Goal: Information Seeking & Learning: Learn about a topic

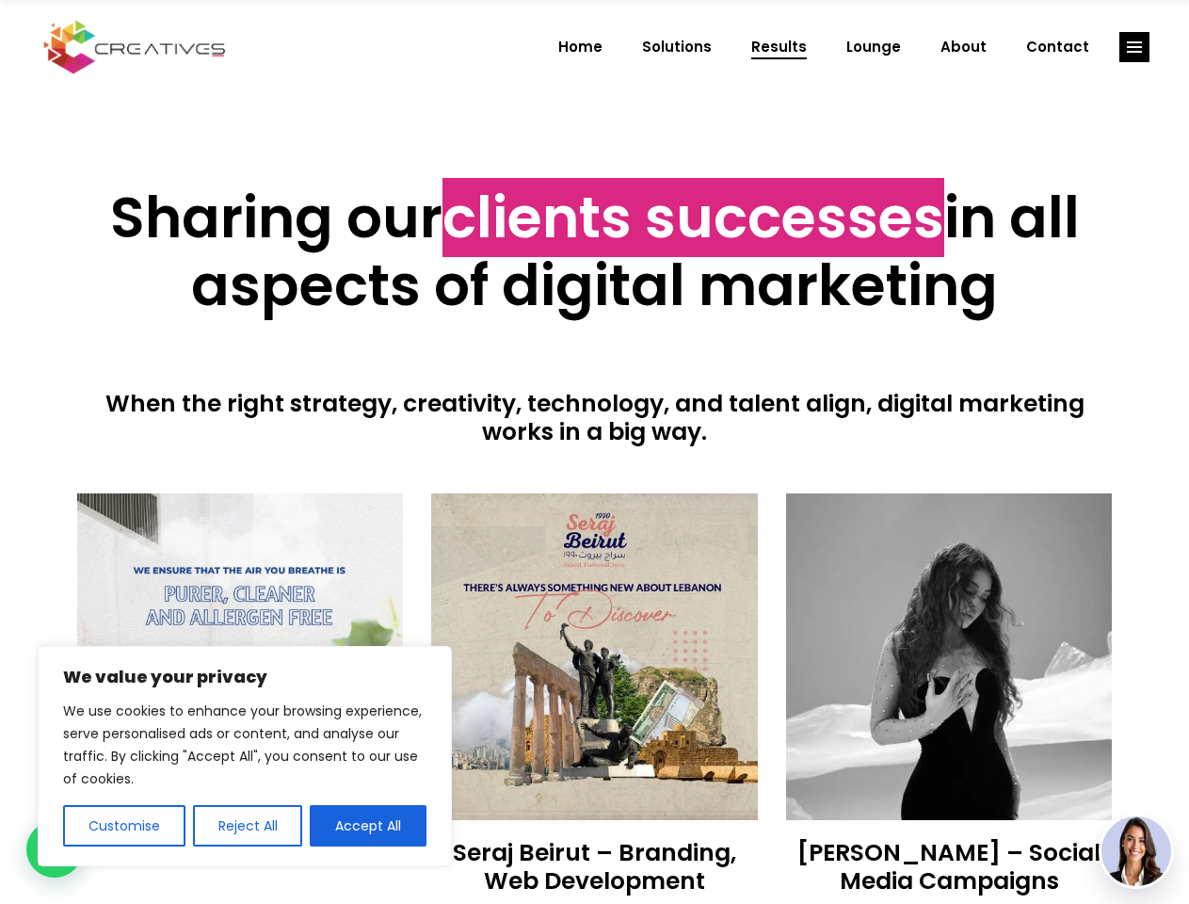
click at [594, 452] on div at bounding box center [595, 469] width 1036 height 47
click at [123, 826] on button "Customise" at bounding box center [124, 825] width 122 height 41
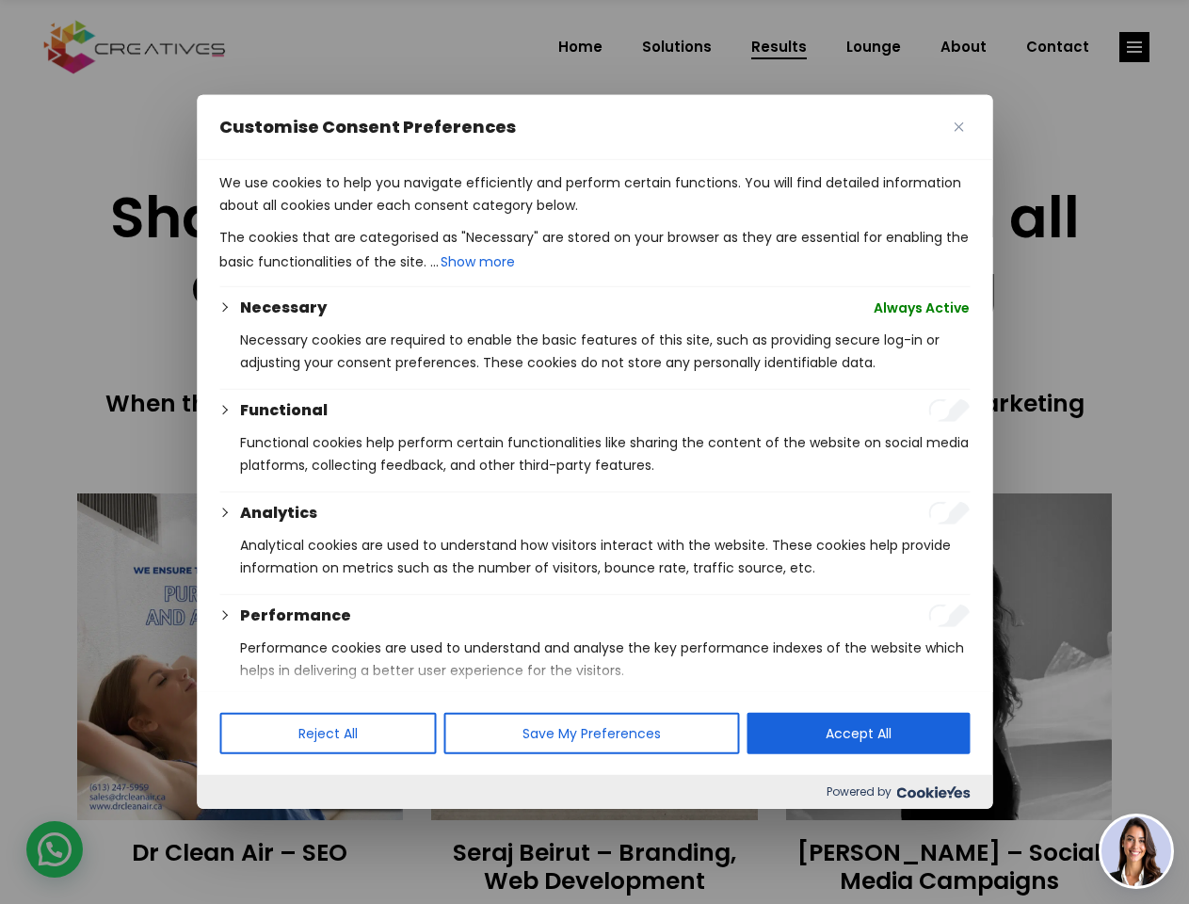
click at [247, 826] on div at bounding box center [594, 452] width 1189 height 904
click at [368, 217] on p "We use cookies to help you navigate efficiently and perform certain functions. …" at bounding box center [594, 193] width 750 height 45
click at [1134, 47] on div at bounding box center [594, 452] width 1189 height 904
click at [1136, 851] on img at bounding box center [1136, 851] width 70 height 70
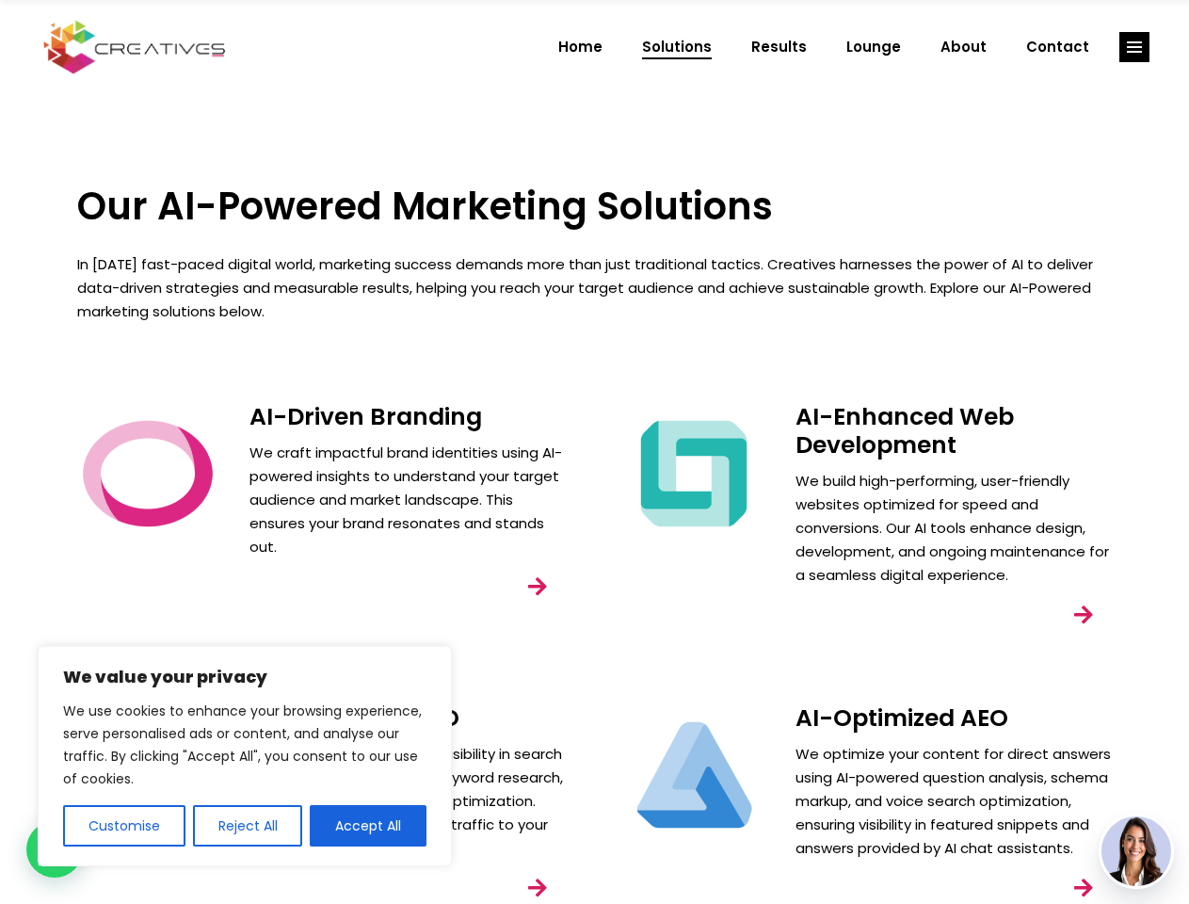
click at [595, 452] on div "AI-Enhanced Web Development We build high-performing, user-friendly websites op…" at bounding box center [868, 539] width 546 height 301
click at [123, 826] on button "Customise" at bounding box center [124, 825] width 122 height 41
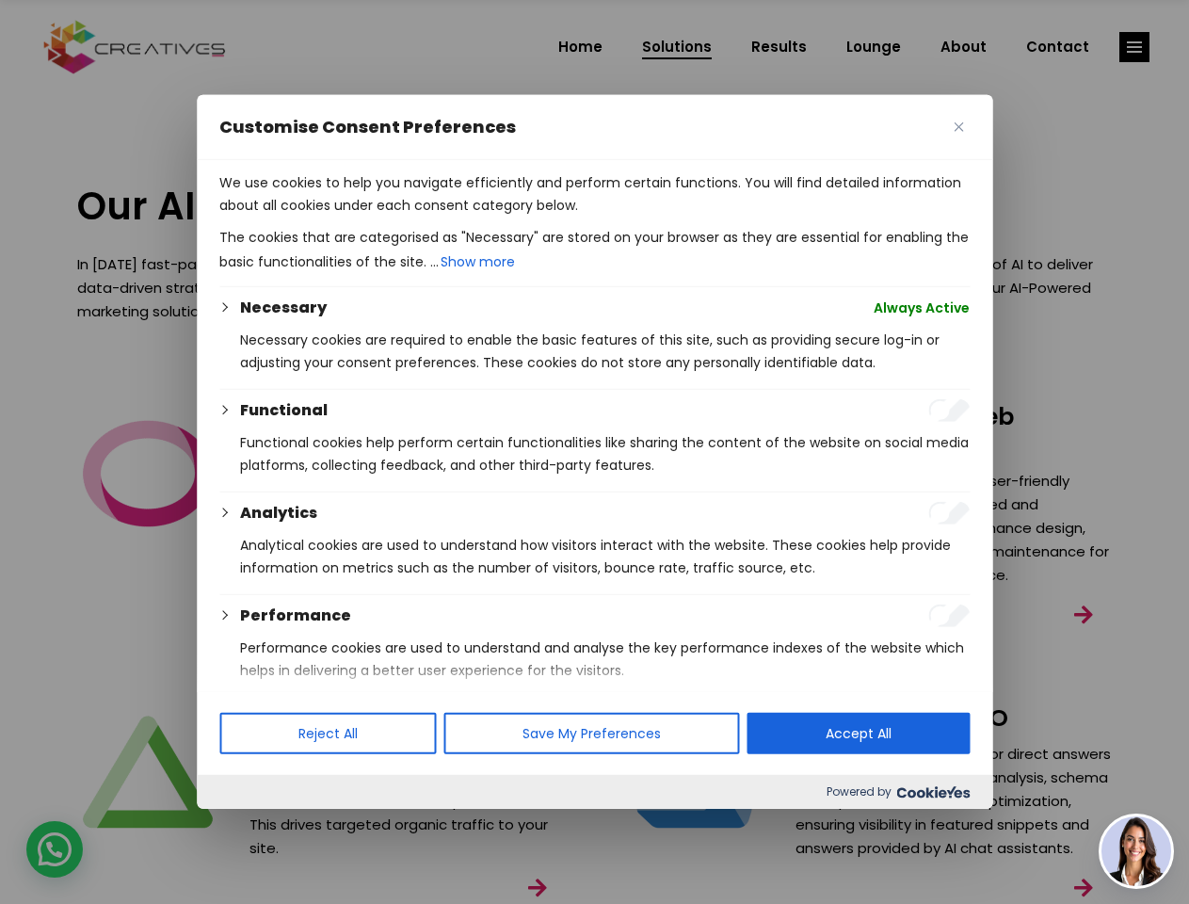
click at [247, 826] on div at bounding box center [594, 452] width 1189 height 904
click at [368, 217] on p "We use cookies to help you navigate efficiently and perform certain functions. …" at bounding box center [594, 193] width 750 height 45
click at [1134, 47] on div at bounding box center [594, 452] width 1189 height 904
click at [1136, 851] on img at bounding box center [1136, 851] width 70 height 70
